Goal: Information Seeking & Learning: Learn about a topic

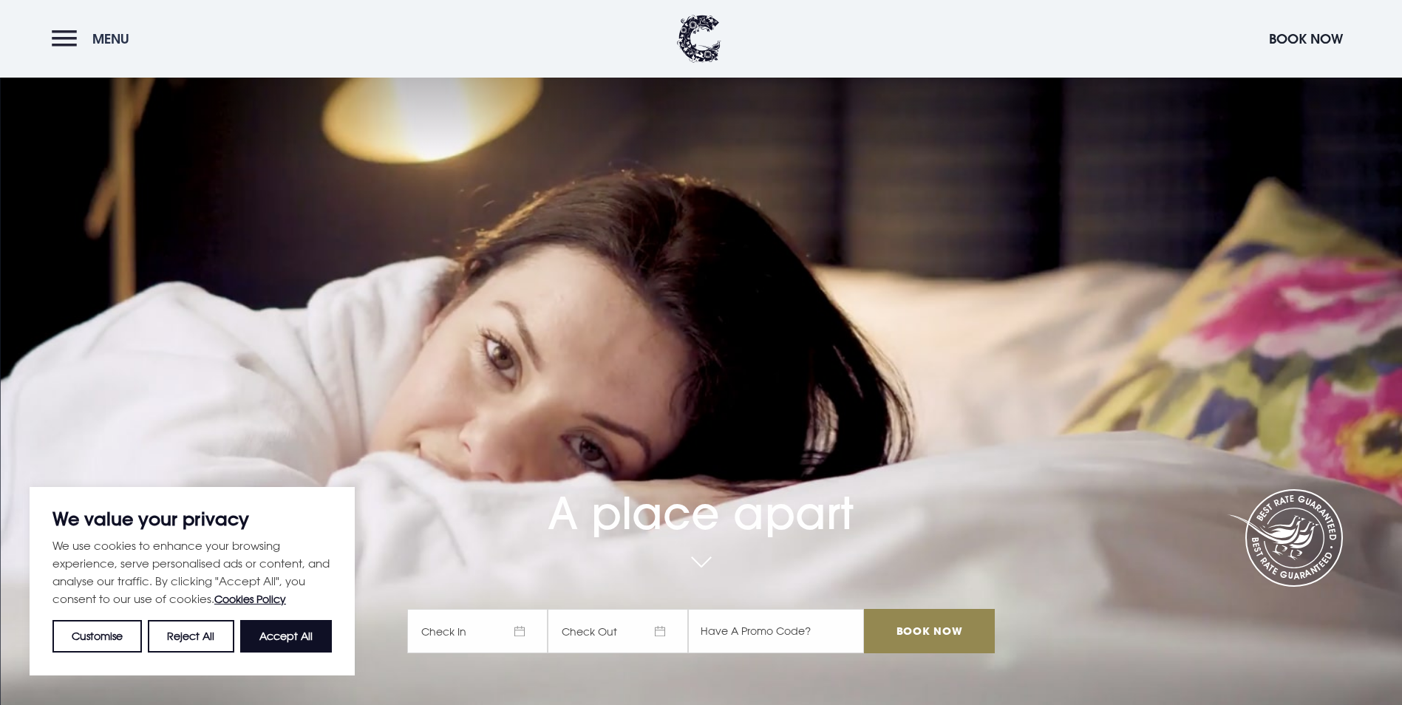
click at [59, 40] on button "Menu" at bounding box center [94, 39] width 85 height 32
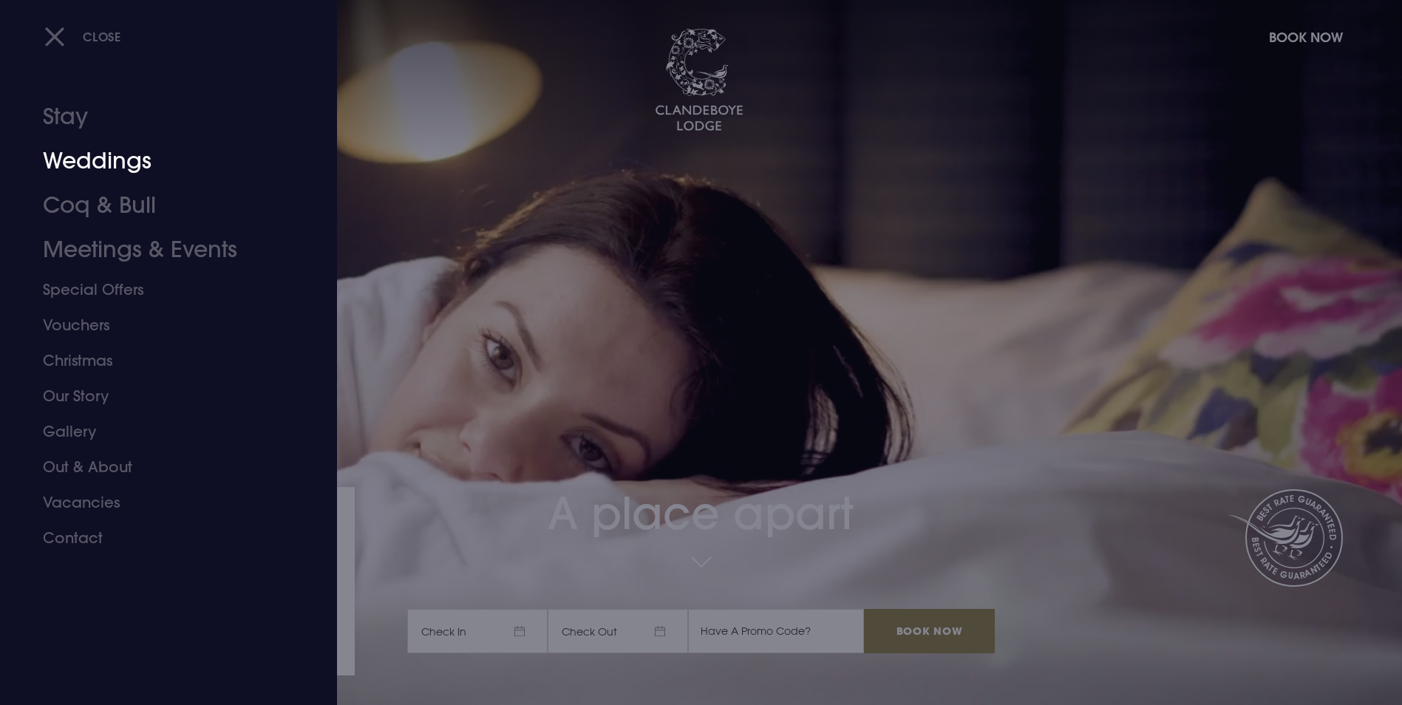
click at [115, 168] on link "Weddings" at bounding box center [159, 161] width 233 height 44
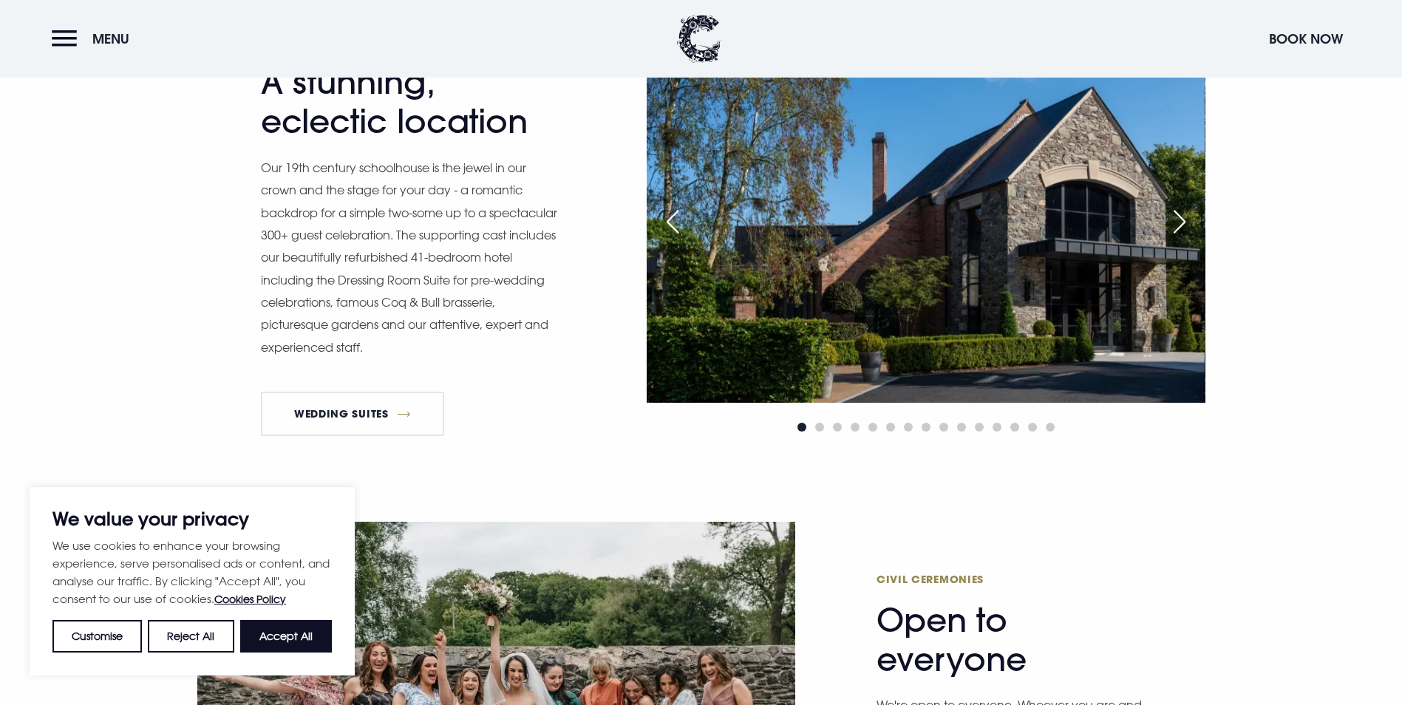
scroll to position [1773, 0]
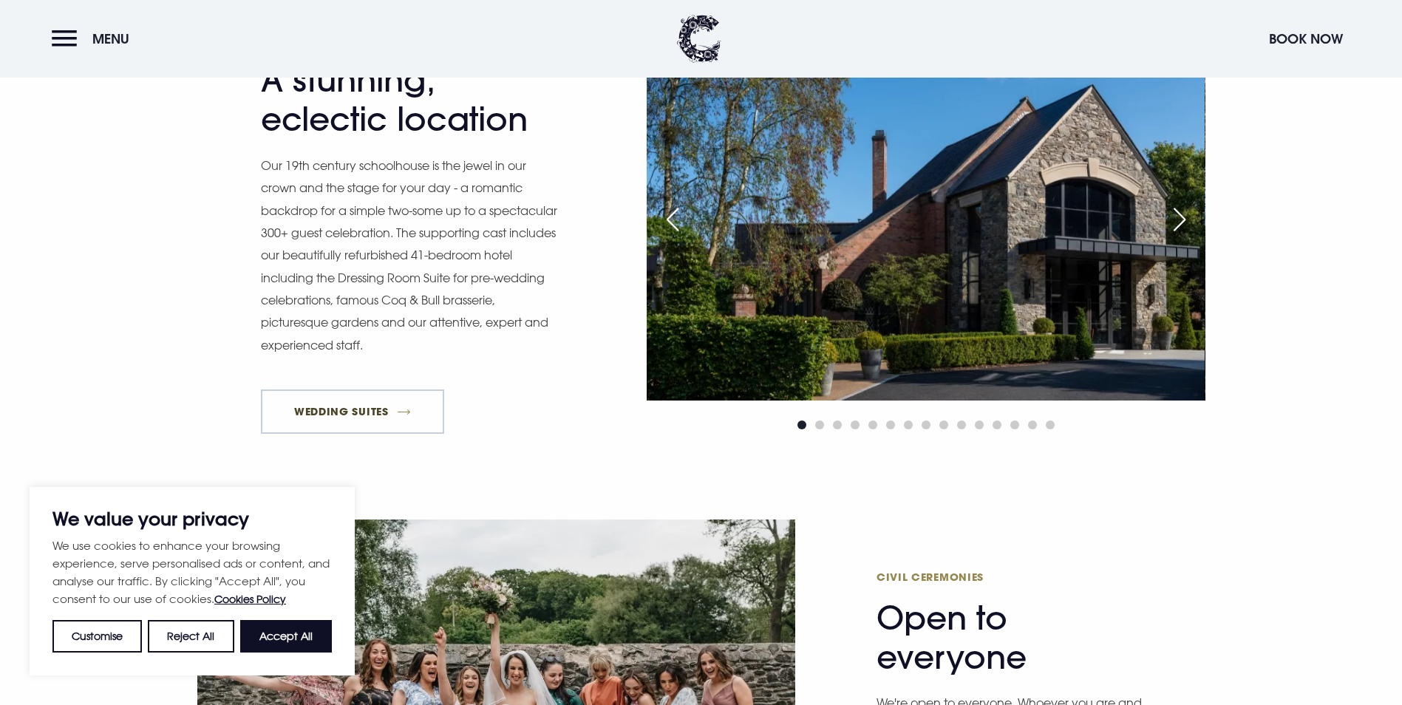
click at [403, 389] on link "Wedding Suites" at bounding box center [353, 411] width 184 height 44
